Goal: Information Seeking & Learning: Learn about a topic

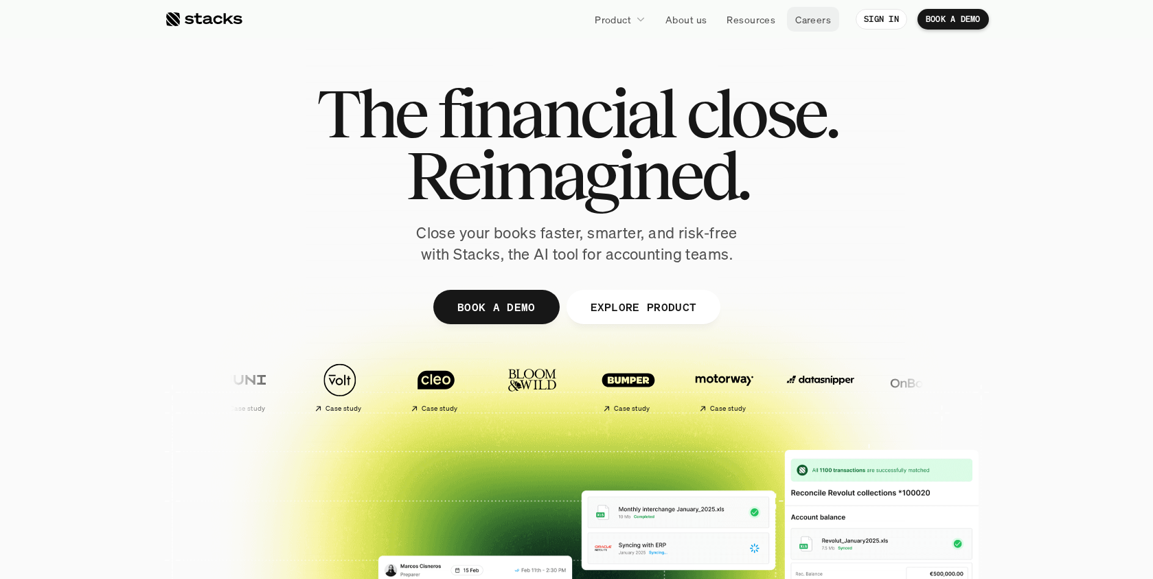
click at [813, 21] on p "Careers" at bounding box center [814, 19] width 36 height 14
click at [753, 21] on p "Resources" at bounding box center [751, 19] width 49 height 14
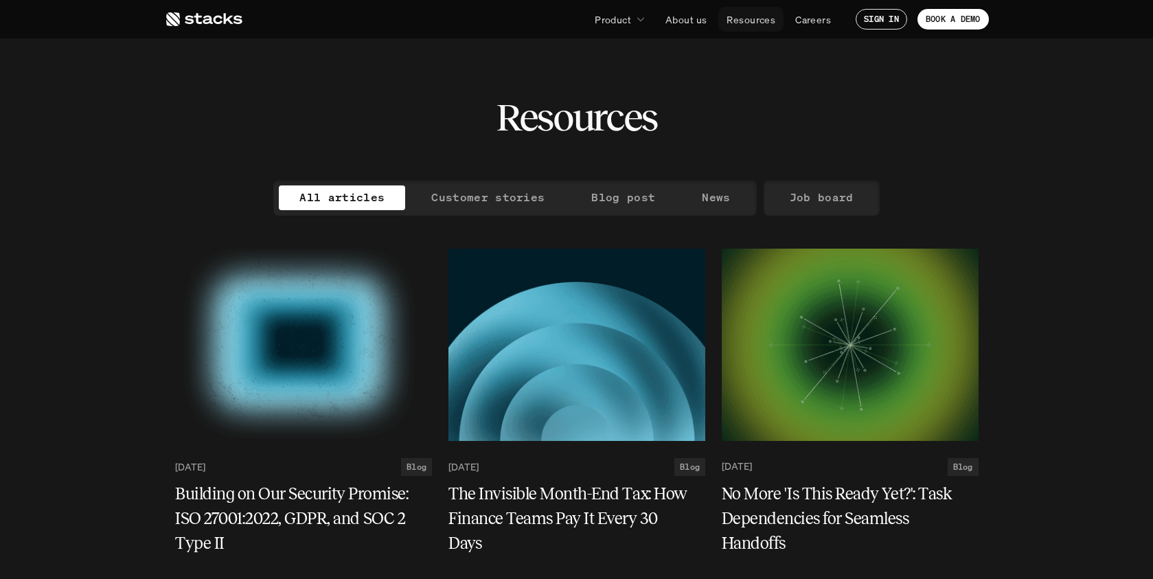
click at [760, 17] on p "Resources" at bounding box center [751, 19] width 49 height 14
click at [761, 21] on p "Resources" at bounding box center [751, 19] width 49 height 14
click at [811, 23] on p "Careers" at bounding box center [814, 19] width 36 height 14
click at [696, 21] on p "About us" at bounding box center [686, 19] width 41 height 14
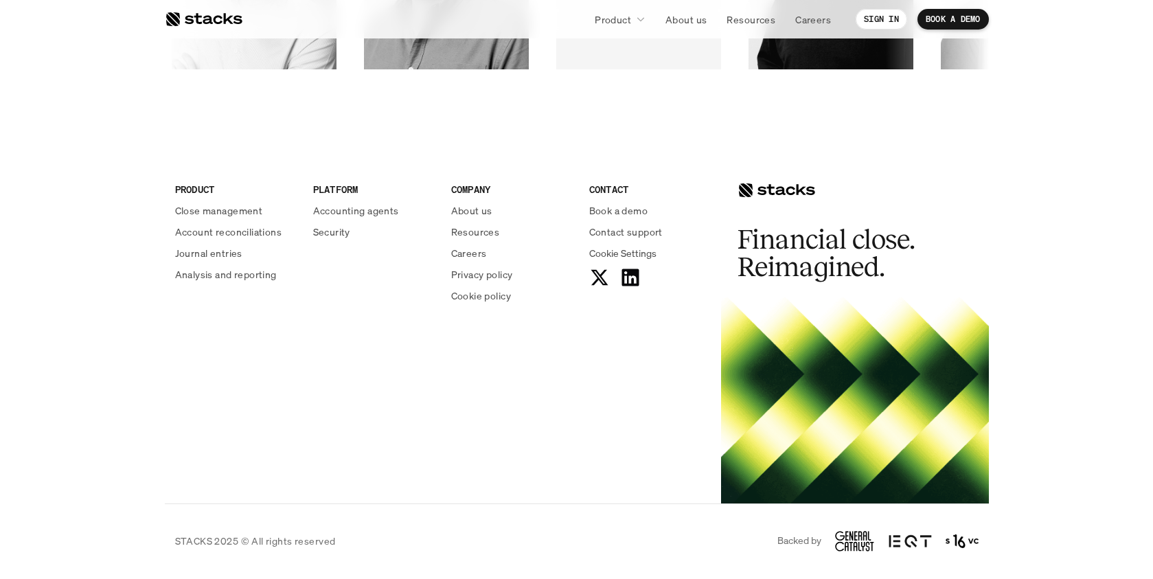
scroll to position [2398, 0]
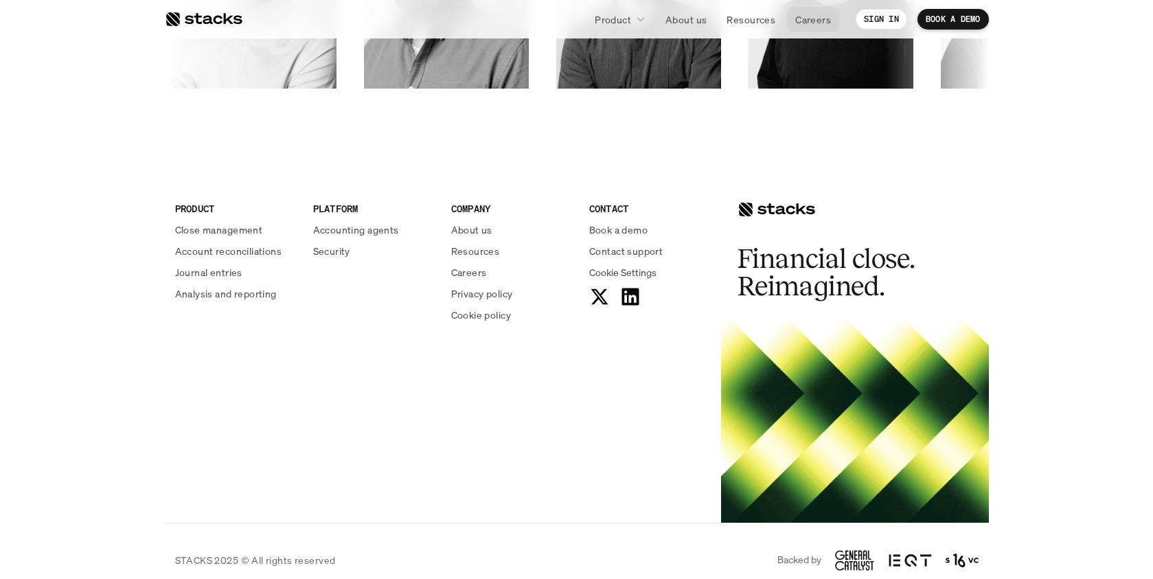
click at [813, 19] on p "Careers" at bounding box center [814, 19] width 36 height 14
click at [686, 23] on p "About us" at bounding box center [686, 19] width 41 height 14
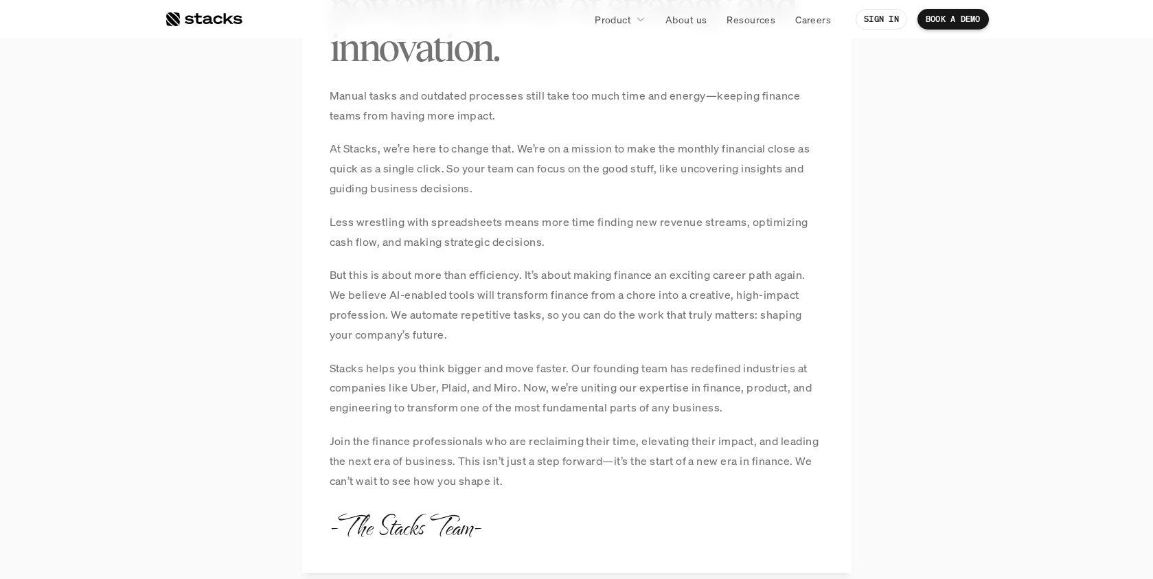
scroll to position [1244, 0]
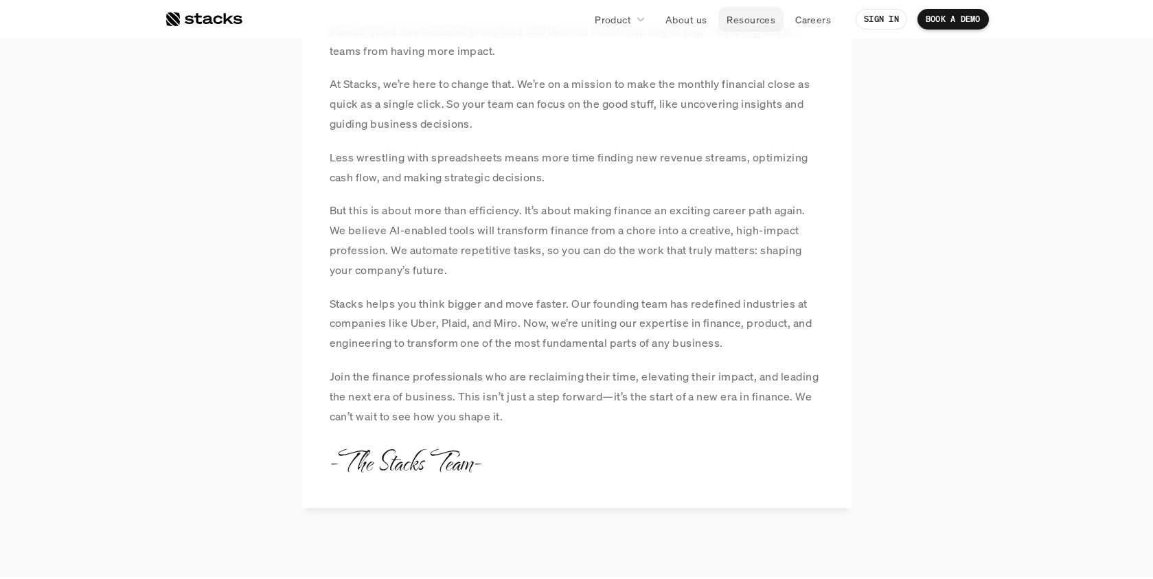
click at [760, 17] on p "Resources" at bounding box center [751, 19] width 49 height 14
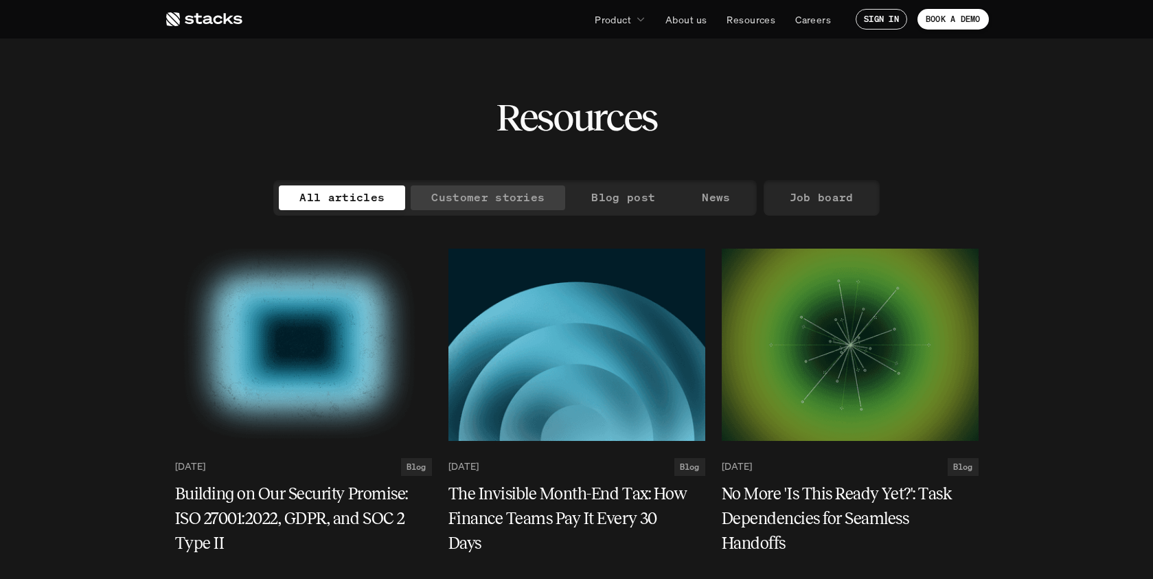
click at [500, 203] on p "Customer stories" at bounding box center [487, 198] width 113 height 20
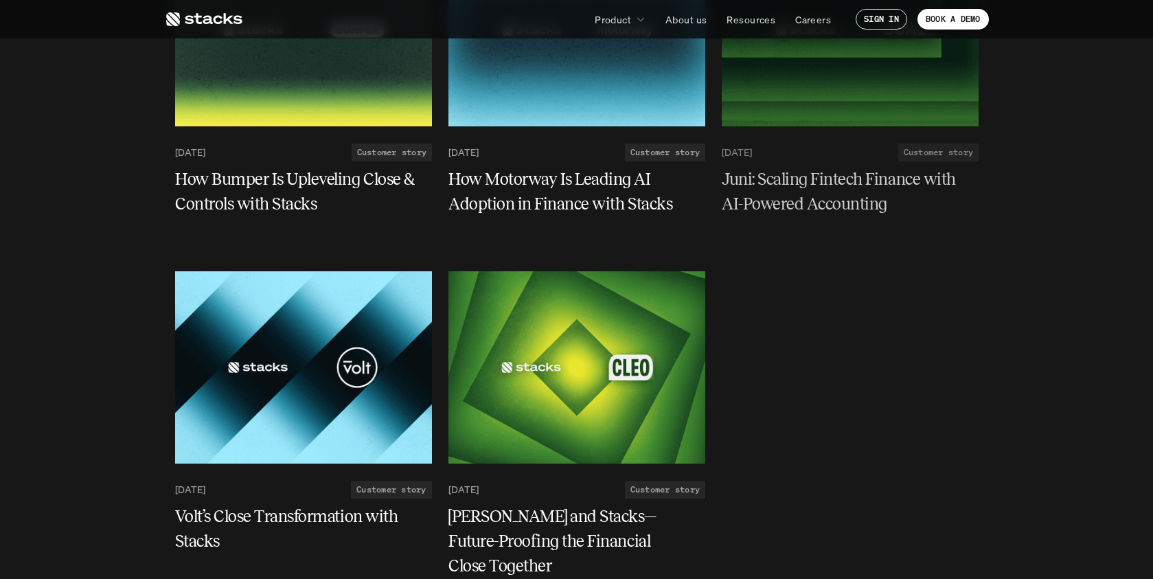
scroll to position [315, 0]
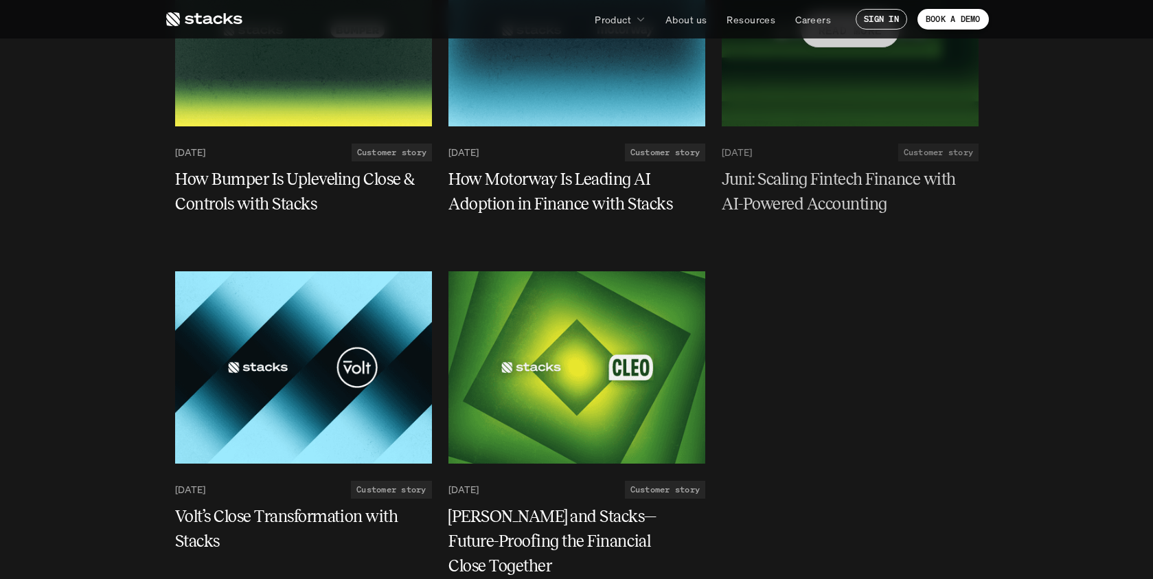
click at [835, 184] on h5 "Juni: Scaling Fintech Finance with AI-Powered Accounting" at bounding box center [842, 191] width 240 height 49
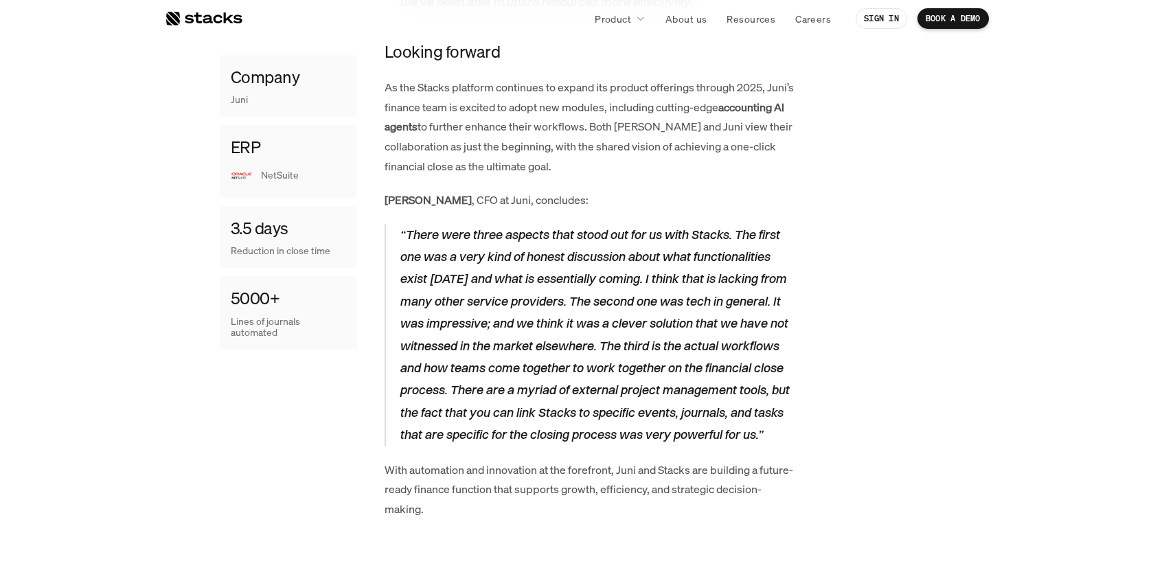
scroll to position [2066, 0]
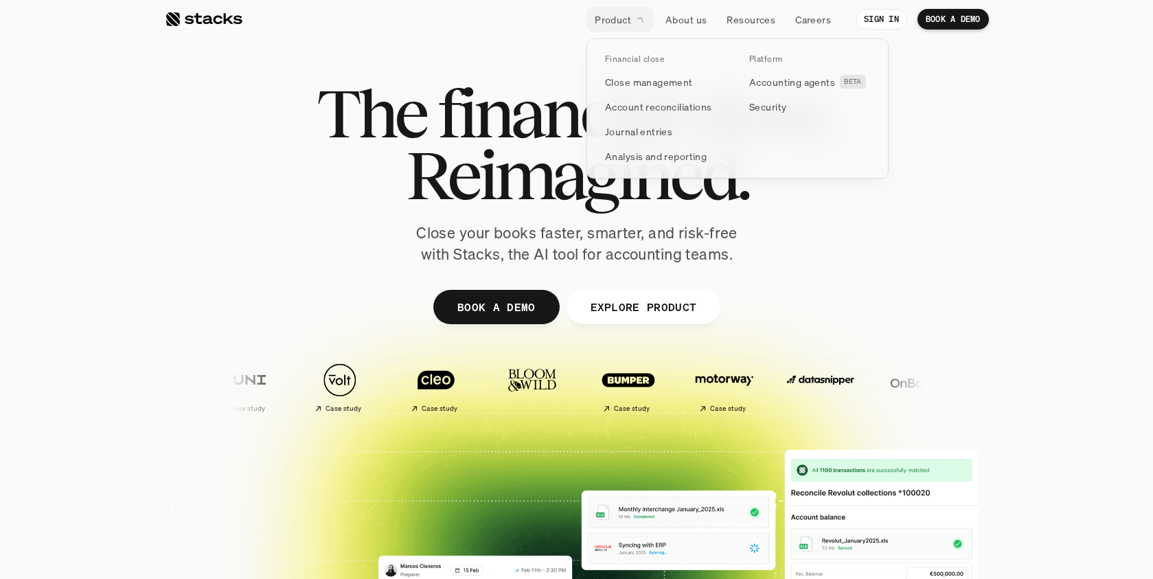
click at [613, 19] on p "Product" at bounding box center [613, 19] width 36 height 14
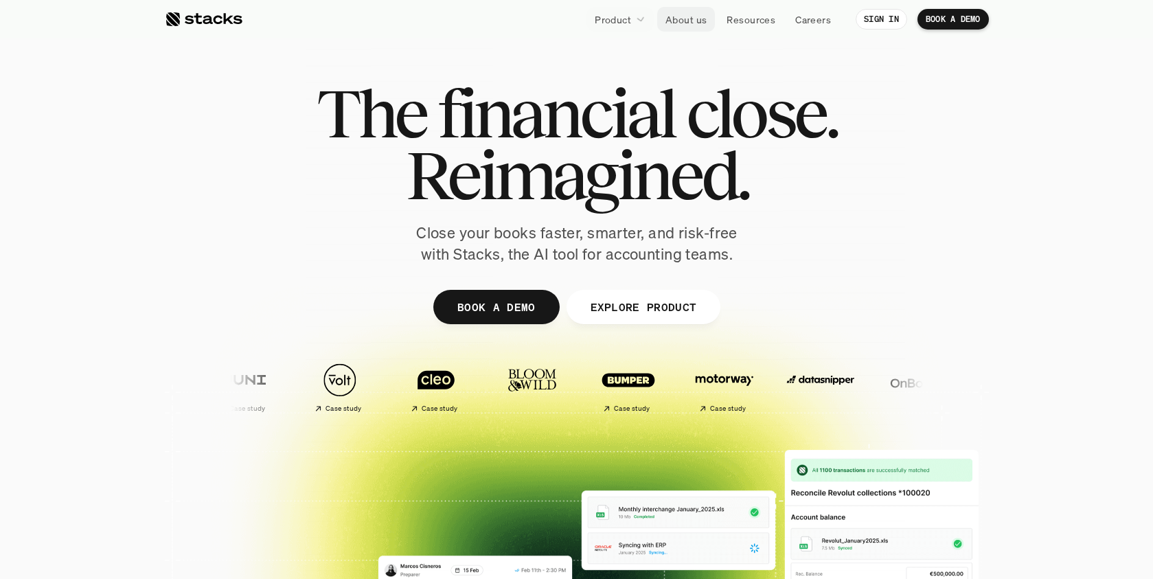
click at [690, 16] on p "About us" at bounding box center [686, 19] width 41 height 14
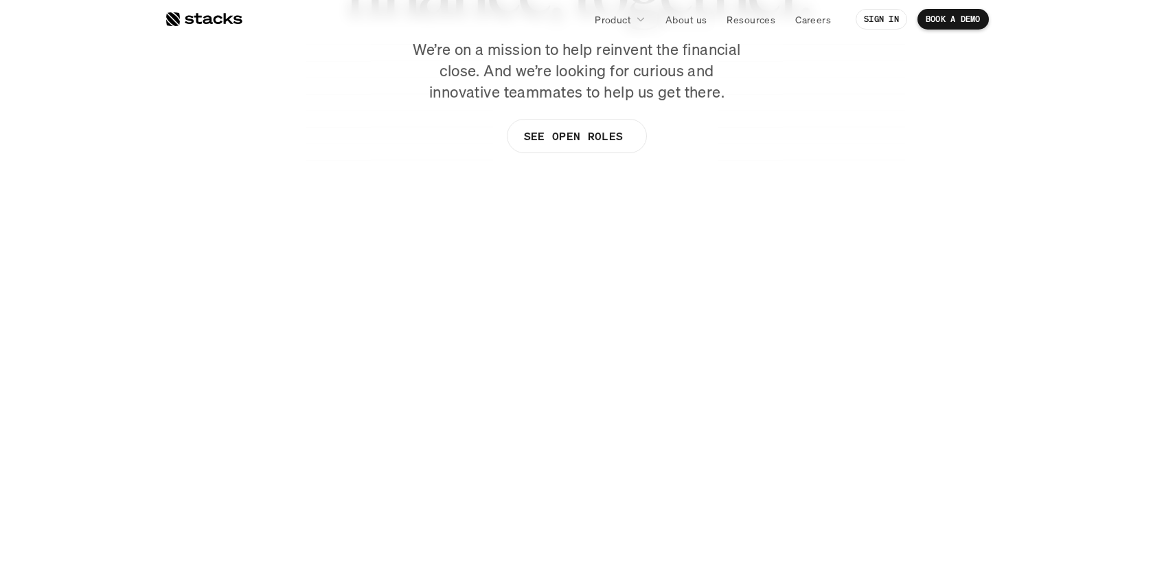
scroll to position [628, 0]
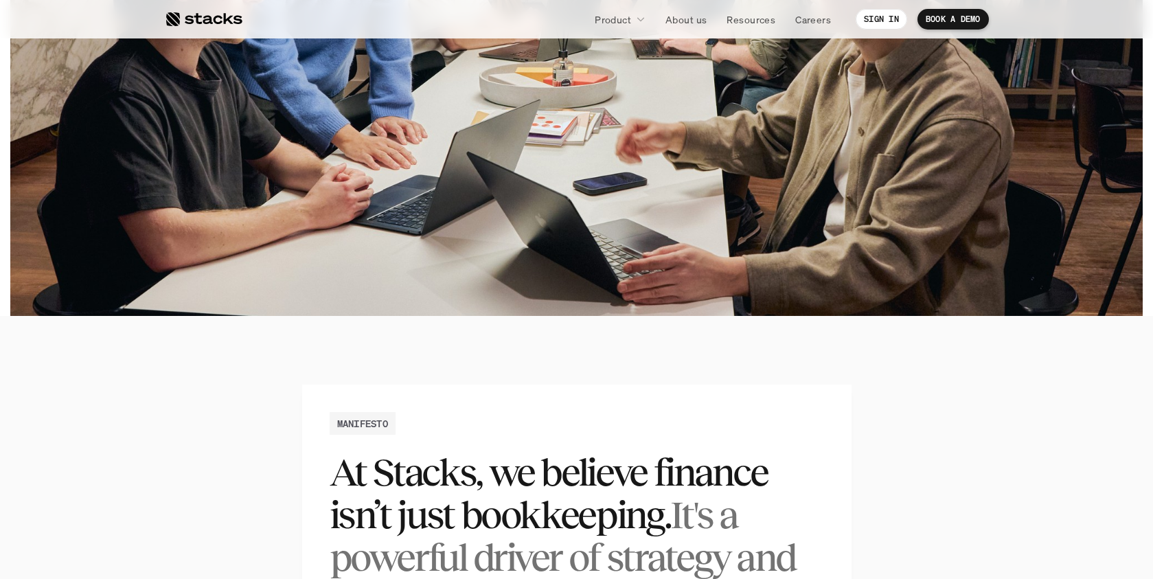
click at [210, 16] on div at bounding box center [204, 19] width 78 height 16
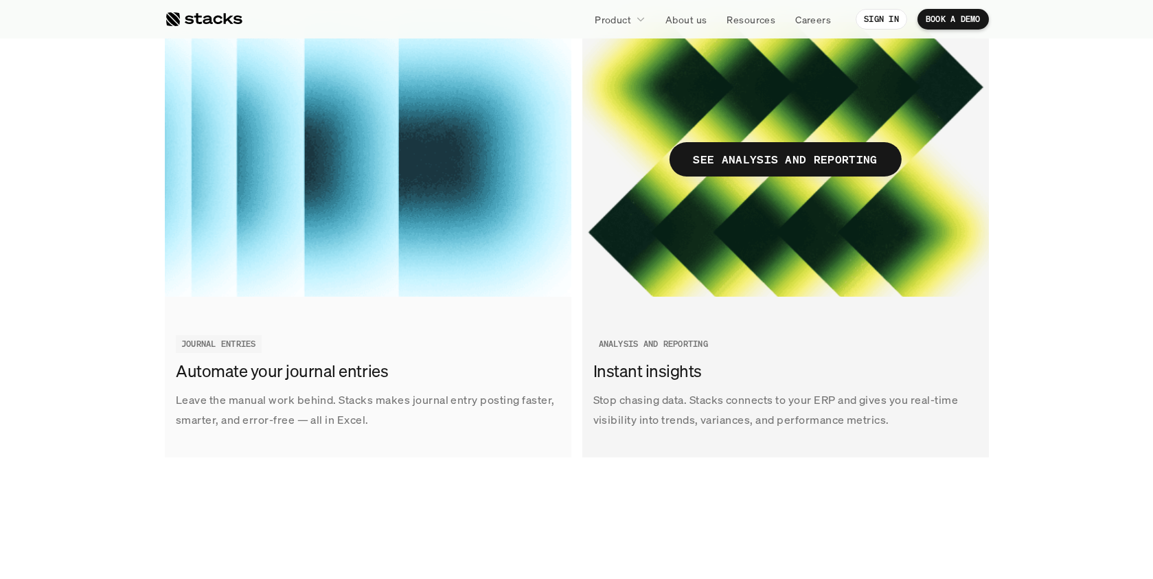
scroll to position [2229, 0]
